Goal: Task Accomplishment & Management: Use online tool/utility

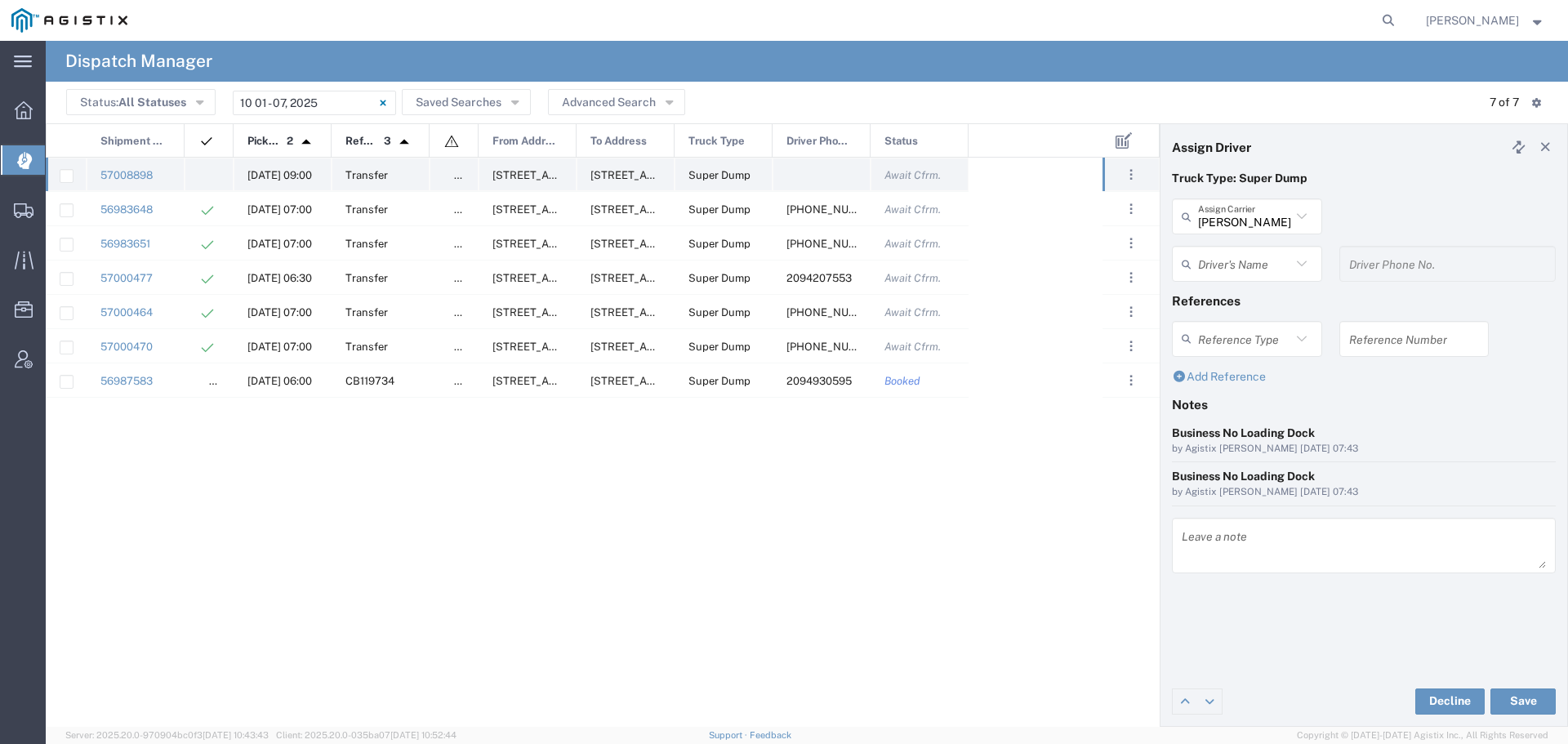
click at [280, 166] on div "[DATE] 09:00" at bounding box center [283, 174] width 98 height 34
click at [1239, 265] on input "text" at bounding box center [1244, 265] width 93 height 29
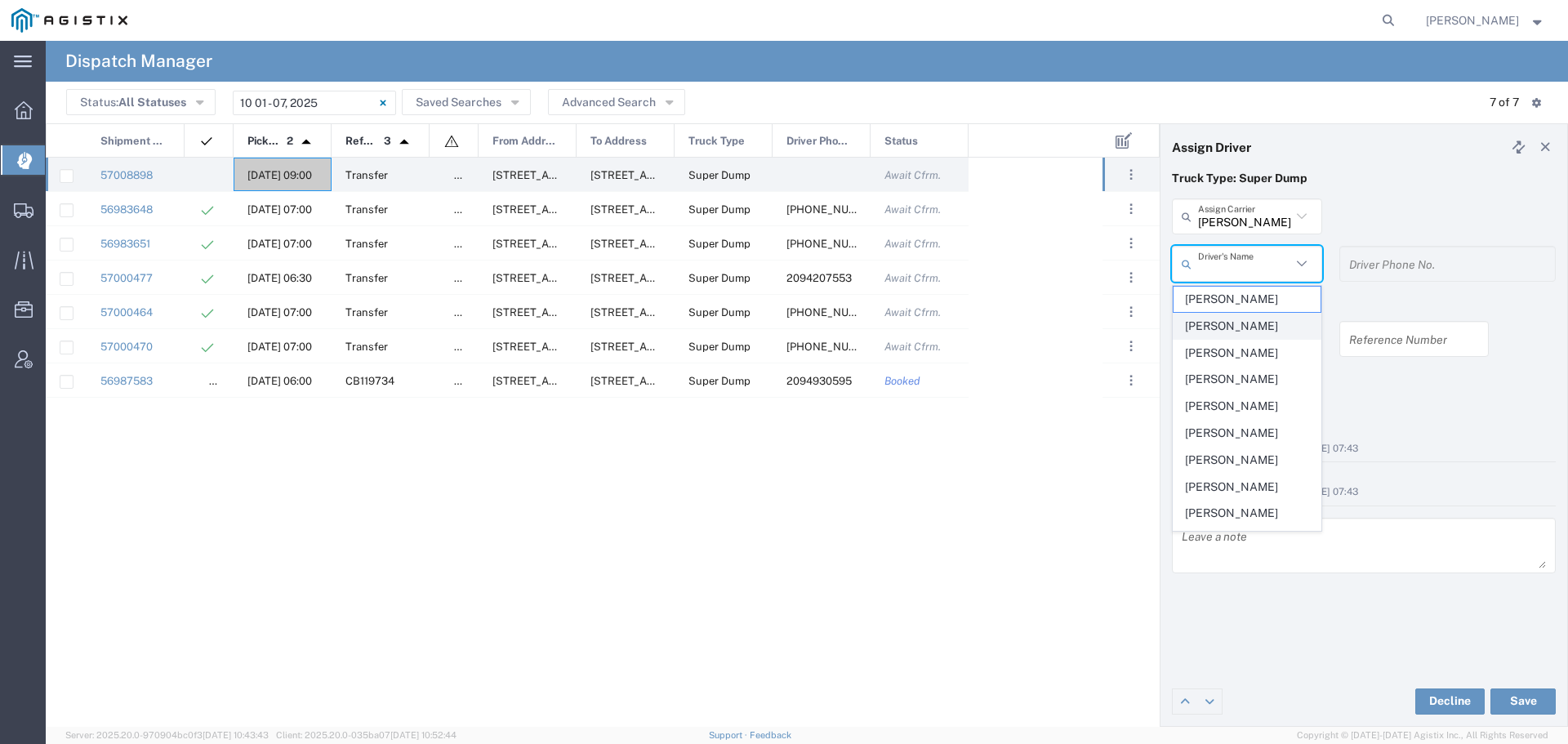
click at [1230, 335] on span "[PERSON_NAME]" at bounding box center [1247, 326] width 147 height 25
type input "[PERSON_NAME]"
type input "[PHONE_NUMBER]"
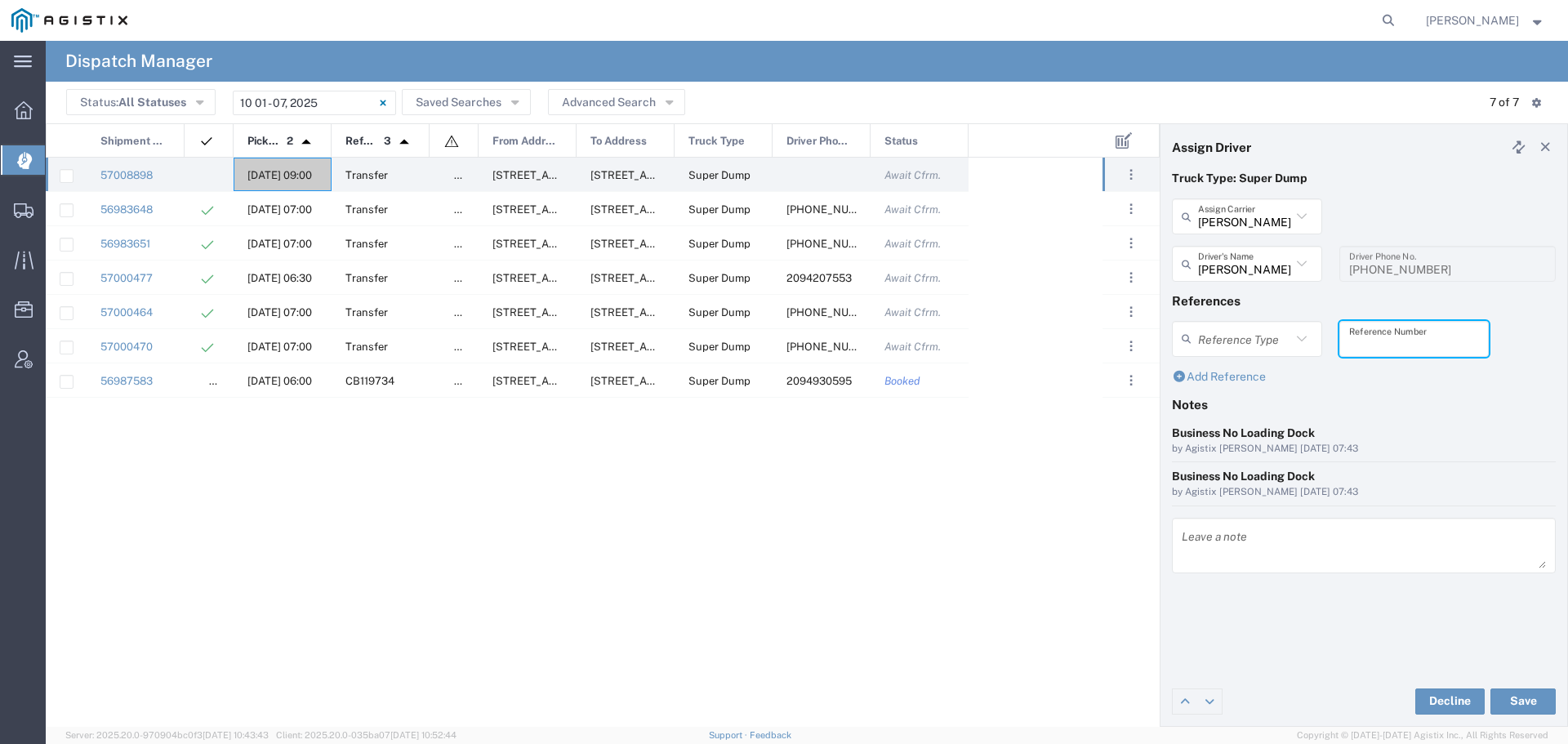
click at [1381, 341] on input "text" at bounding box center [1415, 339] width 131 height 29
type input "WO10270"
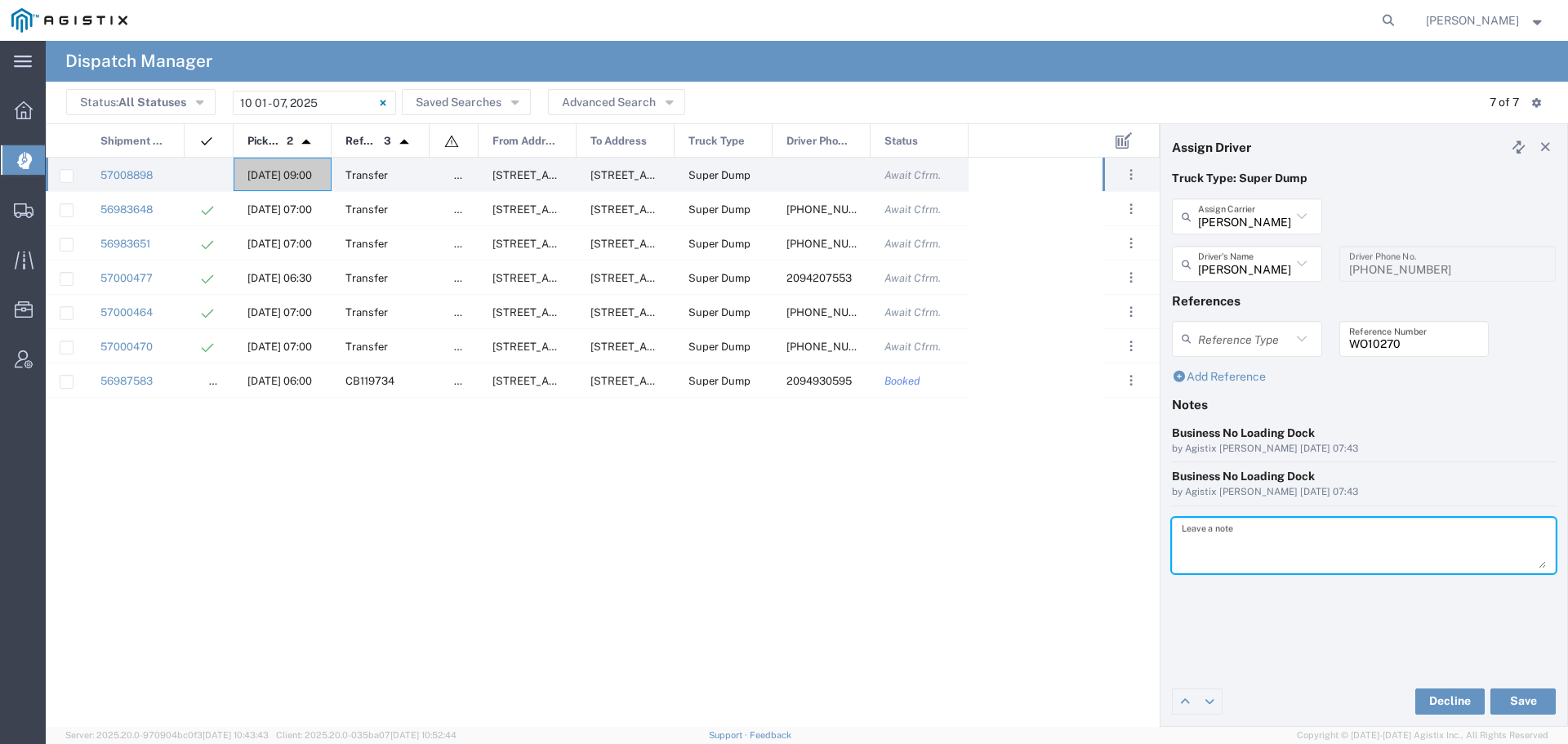
click at [1244, 536] on textarea at bounding box center [1364, 546] width 364 height 45
type textarea "WO10270"
click at [1512, 694] on button "Save" at bounding box center [1524, 701] width 65 height 26
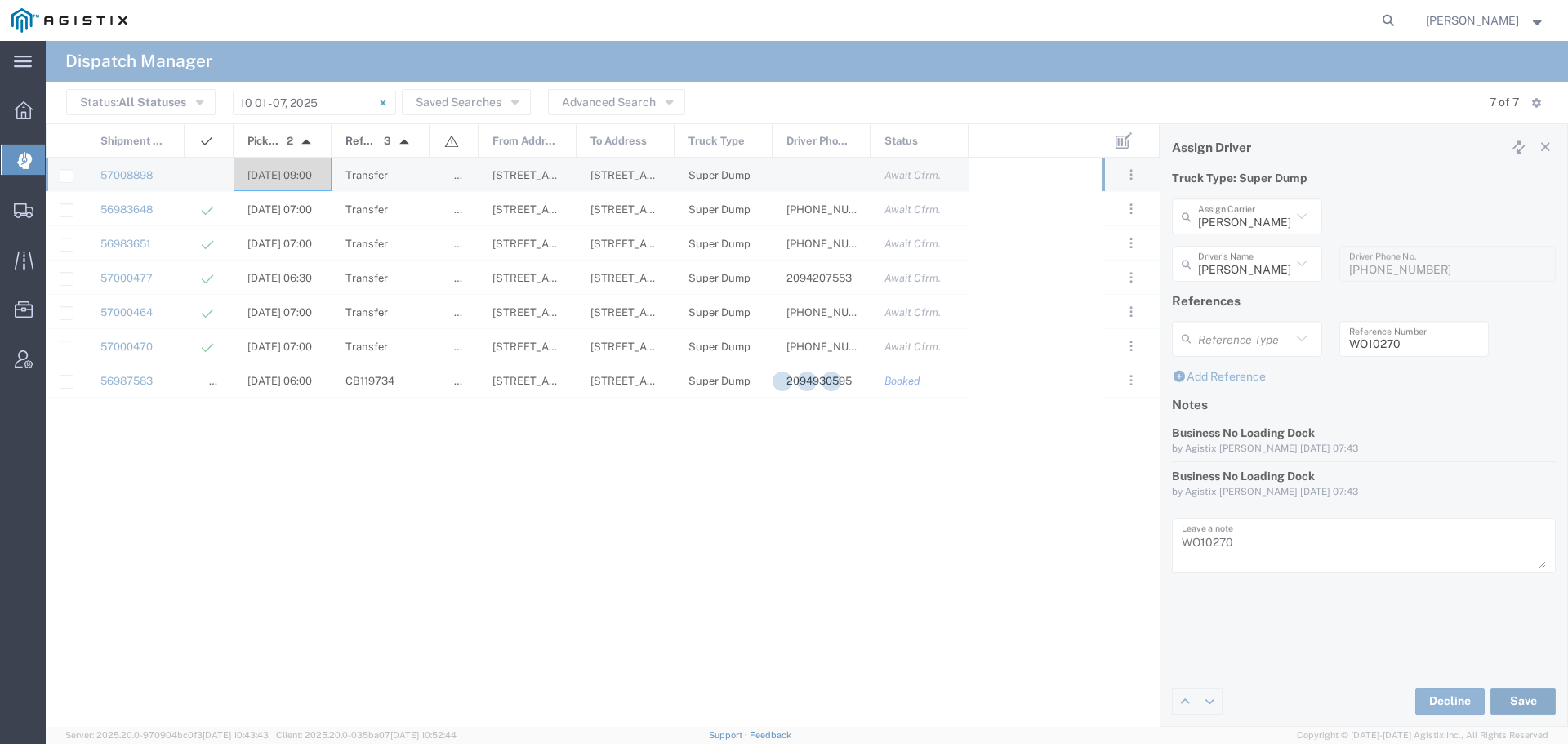
type input "[PERSON_NAME]"
